Goal: Information Seeking & Learning: Find specific fact

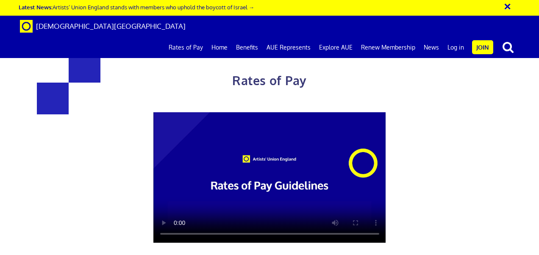
scroll to position [0, 2]
click at [526, 60] on div "Rates of Pay This page is designed to help artists and their employers to deter…" at bounding box center [269, 209] width 551 height 402
drag, startPoint x: 116, startPoint y: 172, endPoint x: 99, endPoint y: 171, distance: 17.0
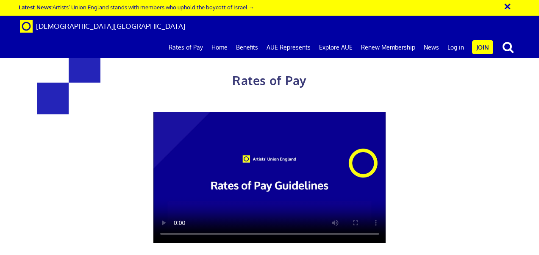
drag, startPoint x: 217, startPoint y: 174, endPoint x: 108, endPoint y: 173, distance: 109.3
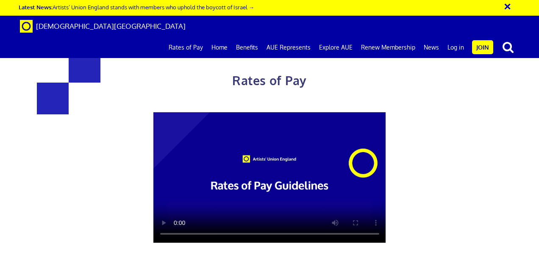
copy h3 "£352.01 a day"
